Goal: Task Accomplishment & Management: Manage account settings

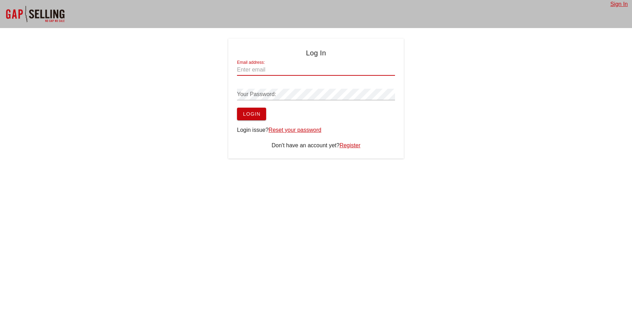
click at [276, 71] on input "Email address:" at bounding box center [316, 69] width 158 height 11
paste input "[EMAIL_ADDRESS][DOMAIN_NAME]"
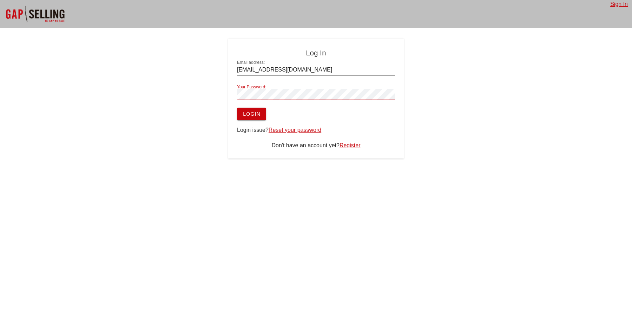
click at [260, 114] on span "Login" at bounding box center [252, 114] width 18 height 6
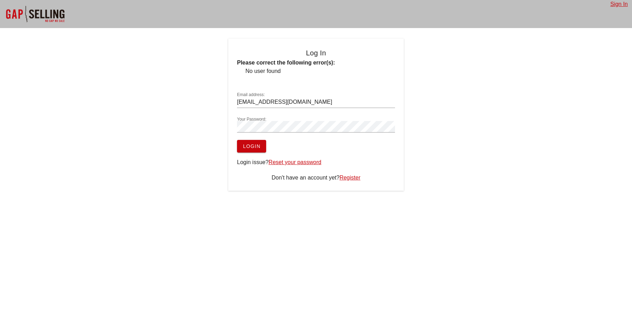
click at [304, 120] on div "Your Password:" at bounding box center [316, 128] width 158 height 23
click at [309, 103] on input "[EMAIL_ADDRESS][DOMAIN_NAME]" at bounding box center [316, 102] width 158 height 11
click at [253, 146] on span "Login" at bounding box center [252, 147] width 18 height 6
click at [302, 104] on input "[EMAIL_ADDRESS][DOMAIN_NAME]" at bounding box center [316, 102] width 158 height 11
click at [239, 102] on input "[EMAIL_ADDRESS][DOMAIN_NAME]" at bounding box center [316, 102] width 158 height 11
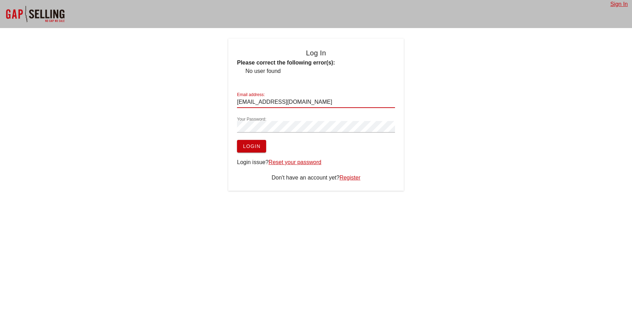
click at [237, 140] on button "Login" at bounding box center [251, 146] width 29 height 13
drag, startPoint x: 245, startPoint y: 71, endPoint x: 318, endPoint y: 72, distance: 72.7
click at [318, 72] on ul "No user found" at bounding box center [316, 71] width 158 height 8
copy li "No user found"
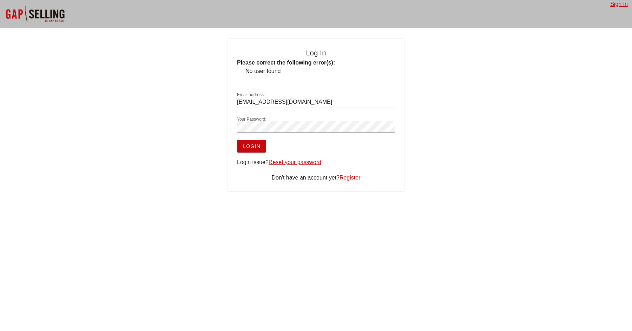
click at [239, 102] on input "[EMAIL_ADDRESS][DOMAIN_NAME]" at bounding box center [316, 102] width 158 height 11
type input "[EMAIL_ADDRESS][DOMAIN_NAME]"
click at [194, 125] on div "Log In Please correct the following error(s): No user found Email address: [PER…" at bounding box center [316, 115] width 632 height 152
click at [237, 140] on button "Login" at bounding box center [251, 146] width 29 height 13
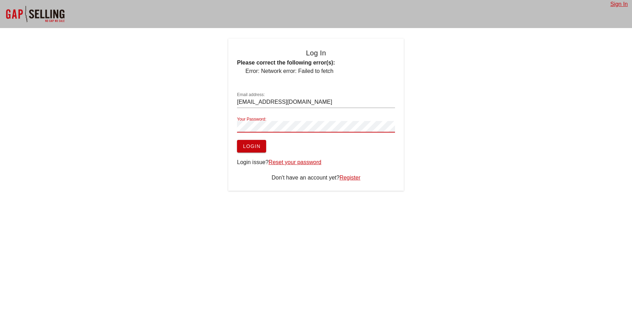
click at [258, 147] on span "Login" at bounding box center [252, 147] width 18 height 6
click at [237, 140] on button "Login" at bounding box center [251, 146] width 29 height 13
